Goal: Task Accomplishment & Management: Manage account settings

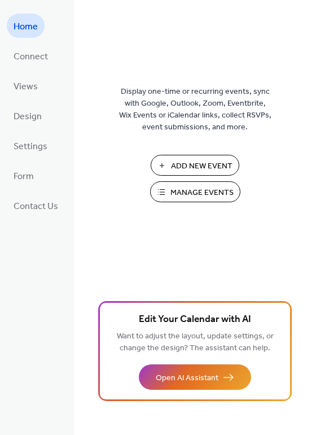
click at [185, 190] on span "Manage Events" at bounding box center [202, 193] width 63 height 12
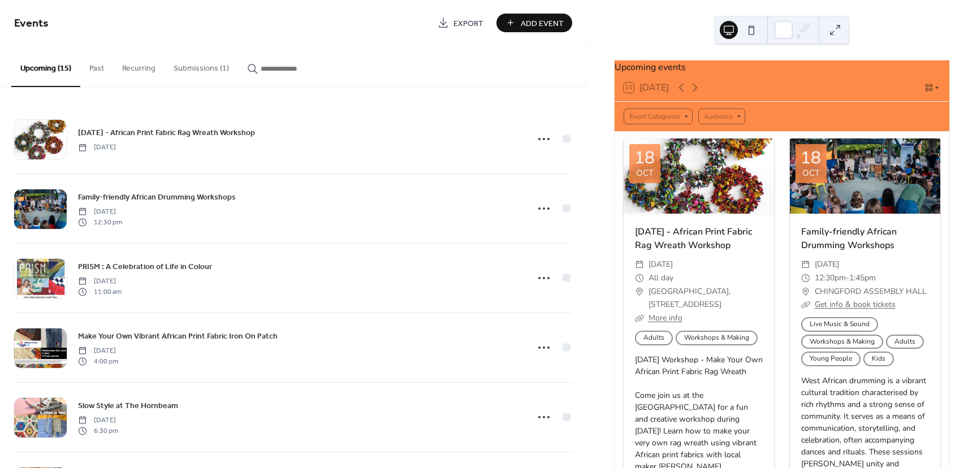
click at [188, 64] on button "Submissions (1)" at bounding box center [200, 66] width 73 height 40
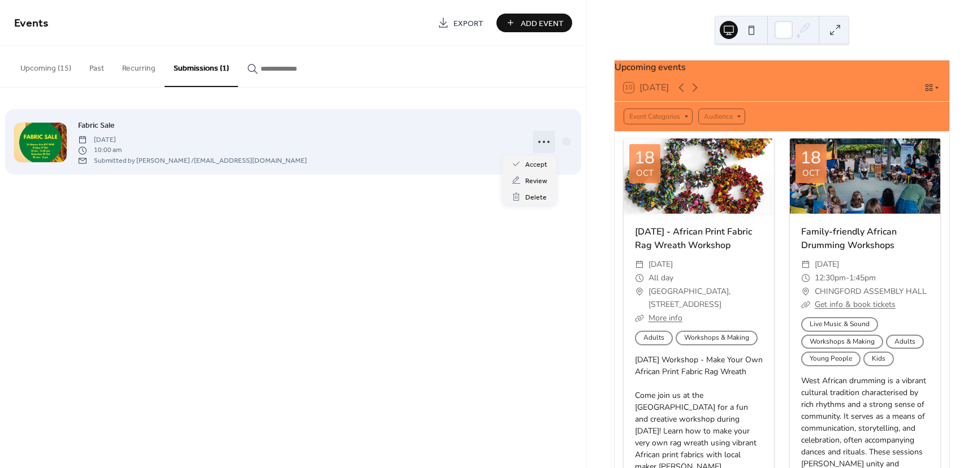
click at [532, 144] on div at bounding box center [543, 142] width 23 height 23
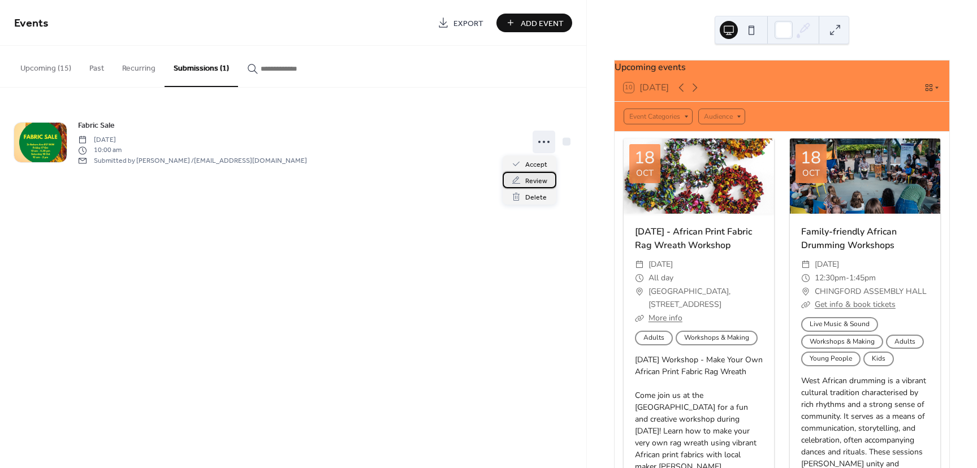
click at [537, 184] on span "Review" at bounding box center [536, 181] width 22 height 12
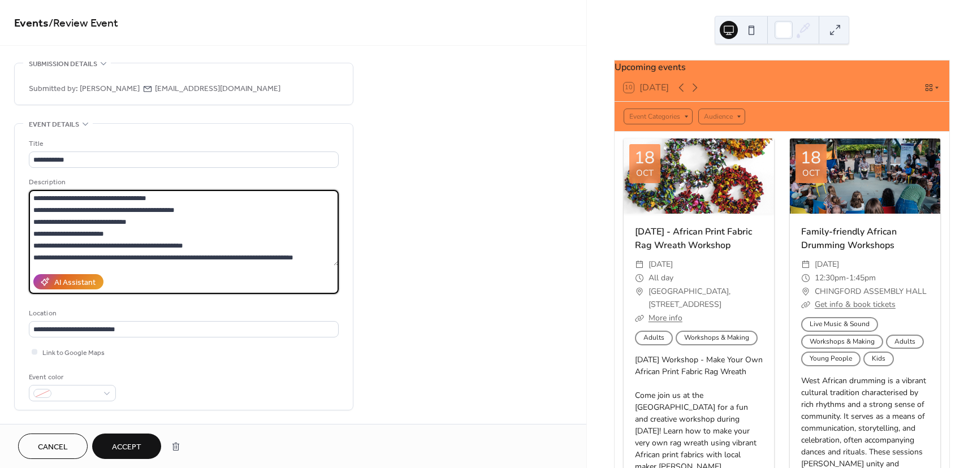
click at [123, 263] on textarea "**********" at bounding box center [184, 228] width 310 height 76
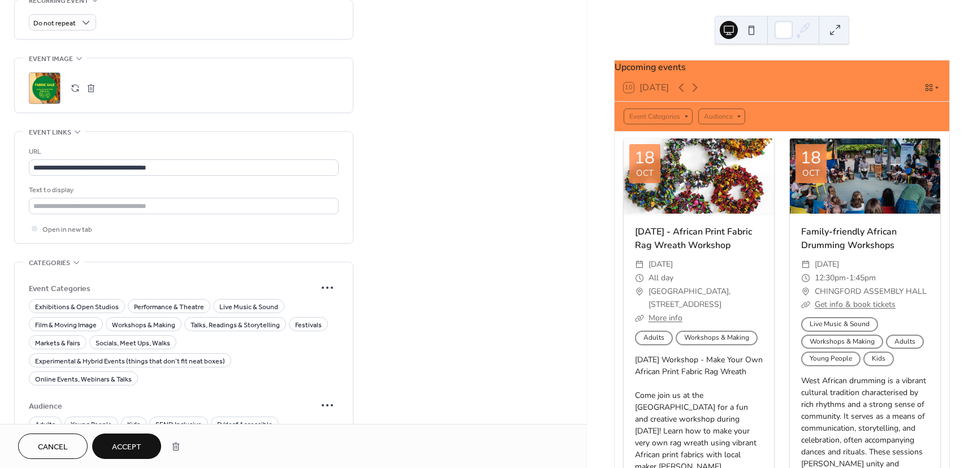
scroll to position [704, 0]
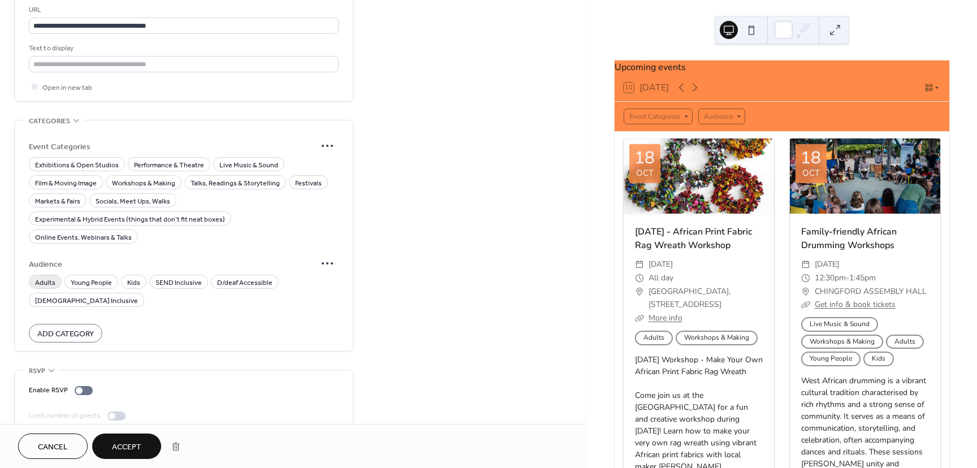
click at [44, 277] on span "Adults" at bounding box center [45, 283] width 20 height 12
click at [72, 277] on span "Young People" at bounding box center [91, 283] width 41 height 12
click at [112, 438] on button "Accept" at bounding box center [126, 445] width 69 height 25
